Goal: Find specific page/section: Find specific page/section

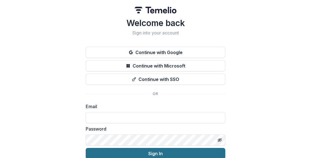
type input "**********"
click at [182, 148] on button "Sign In" at bounding box center [156, 153] width 140 height 11
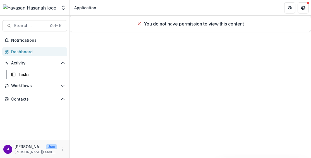
drag, startPoint x: 138, startPoint y: 22, endPoint x: 131, endPoint y: 23, distance: 7.4
click at [138, 22] on icon at bounding box center [139, 24] width 4 height 4
click at [26, 56] on div "Notifications Dashboard Activity Tasks Workflows Proposals Grantee Reports Cont…" at bounding box center [35, 88] width 70 height 104
click at [27, 52] on div "Dashboard" at bounding box center [37, 52] width 52 height 6
click at [34, 7] on img at bounding box center [29, 7] width 53 height 7
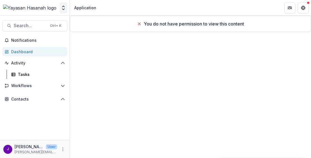
click at [62, 7] on polyline "Open entity switcher" at bounding box center [63, 6] width 2 height 1
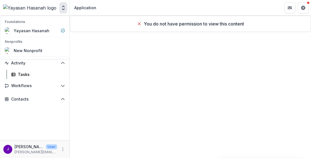
click at [63, 9] on icon "Open entity switcher" at bounding box center [64, 8] width 6 height 6
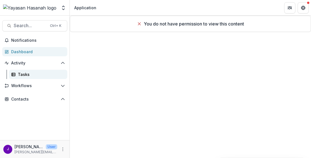
click at [22, 73] on div "Tasks" at bounding box center [40, 74] width 45 height 6
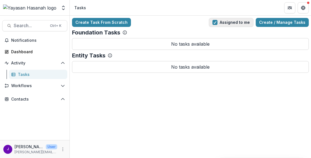
click at [218, 22] on span "button" at bounding box center [215, 22] width 5 height 5
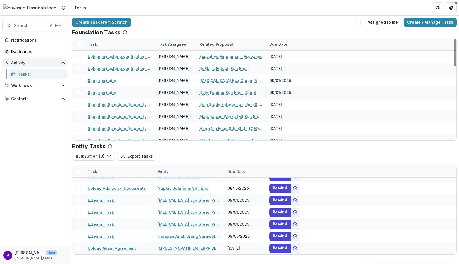
click at [33, 65] on span "Activity" at bounding box center [34, 63] width 47 height 5
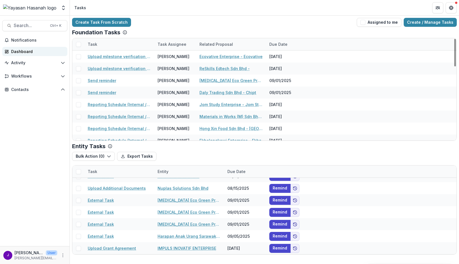
click at [30, 53] on div "Dashboard" at bounding box center [37, 52] width 52 height 6
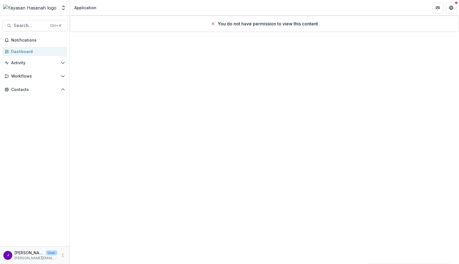
click at [212, 24] on line at bounding box center [213, 24] width 3 height 3
click at [27, 42] on button "Notifications" at bounding box center [34, 40] width 65 height 9
click at [27, 80] on button "Workflows" at bounding box center [34, 76] width 65 height 9
click at [32, 86] on div "Proposals" at bounding box center [40, 88] width 45 height 6
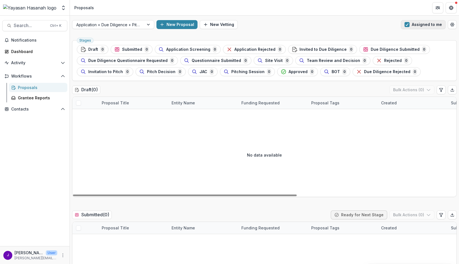
click at [311, 24] on span "button" at bounding box center [407, 24] width 5 height 5
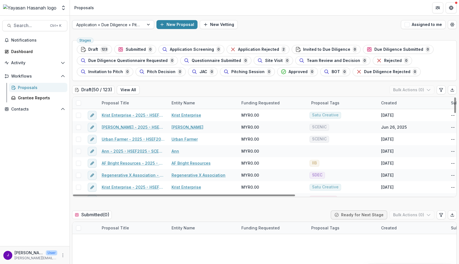
click at [129, 21] on div "Application + Due Diligence + Pitching Process" at bounding box center [108, 25] width 72 height 8
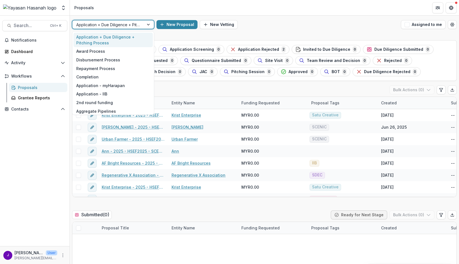
click at [135, 29] on div "10 results available. Use Up and Down to choose options, press Enter to select …" at bounding box center [264, 25] width 389 height 18
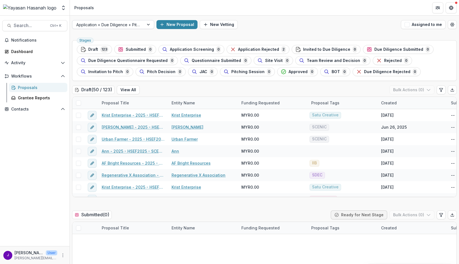
click at [138, 26] on div at bounding box center [108, 24] width 64 height 7
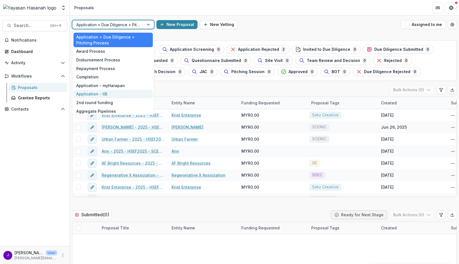
click at [122, 92] on div "Application - IIB" at bounding box center [112, 94] width 79 height 9
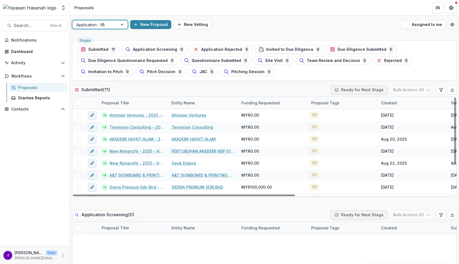
click at [120, 25] on div at bounding box center [123, 24] width 10 height 8
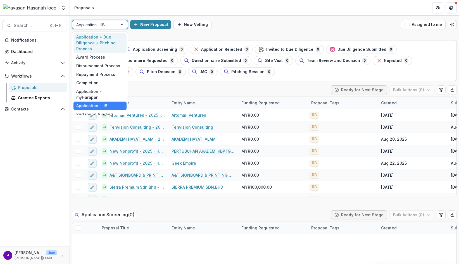
click at [104, 42] on div "Application + Due Diligence + Pitching Process" at bounding box center [99, 43] width 53 height 20
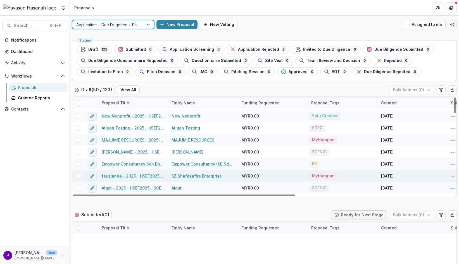
scroll to position [429, 0]
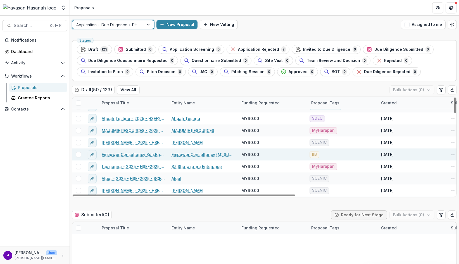
click at [202, 156] on link "Empower Consultancy (M) Sdn.Bhd" at bounding box center [203, 155] width 63 height 6
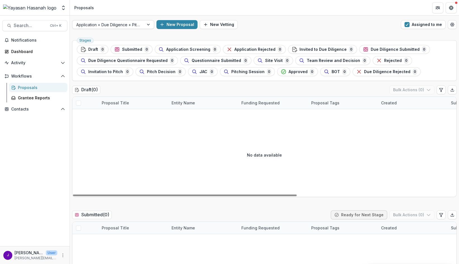
click at [142, 21] on div "Application + Due Diligence + Pitching Process" at bounding box center [108, 25] width 72 height 8
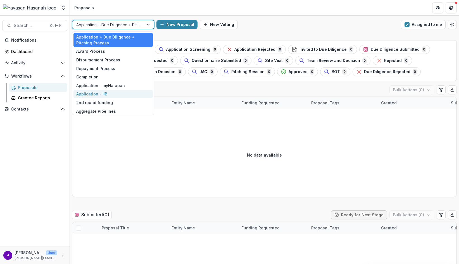
click at [102, 95] on div "Application - IIB" at bounding box center [112, 94] width 79 height 9
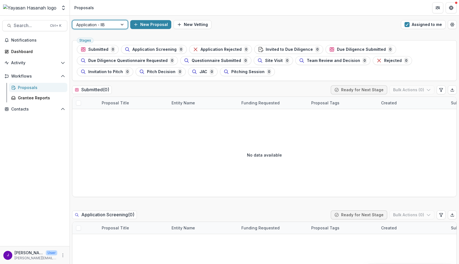
click at [311, 24] on span "button" at bounding box center [407, 24] width 5 height 5
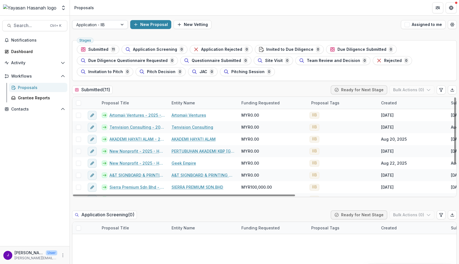
click at [106, 26] on div at bounding box center [94, 24] width 37 height 7
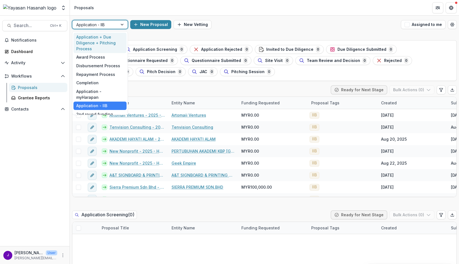
click at [108, 41] on div "Application + Due Diligence + Pitching Process" at bounding box center [99, 43] width 53 height 20
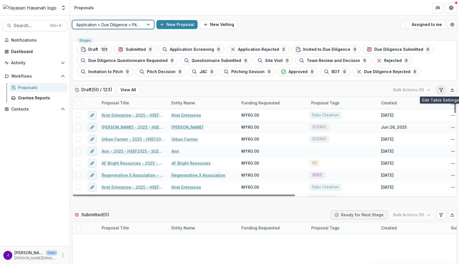
click at [311, 91] on icon "Edit table settings" at bounding box center [441, 90] width 4 height 4
select select "******"
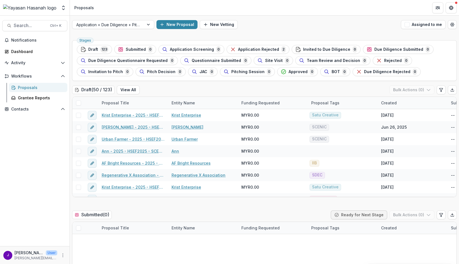
click at [4, 157] on button "Close" at bounding box center [2, 267] width 4 height 7
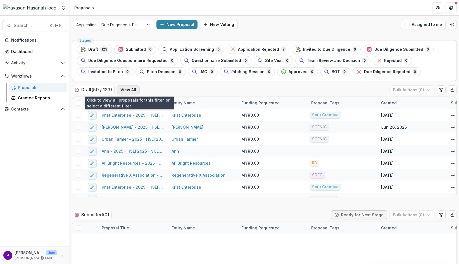
click at [132, 92] on button "View All" at bounding box center [128, 90] width 23 height 9
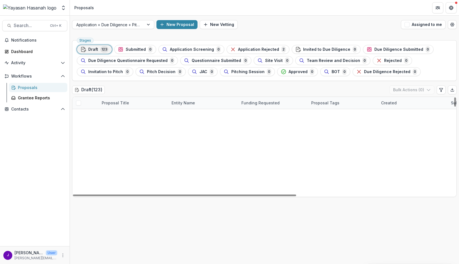
scroll to position [84, 0]
click at [207, 157] on link "Supreme Approach Sdn Bhd" at bounding box center [199, 211] width 54 height 6
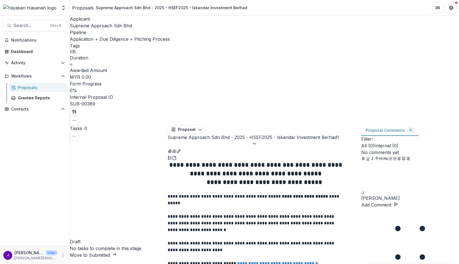
click at [244, 157] on p "**********" at bounding box center [257, 224] width 178 height 20
